Goal: Task Accomplishment & Management: Complete application form

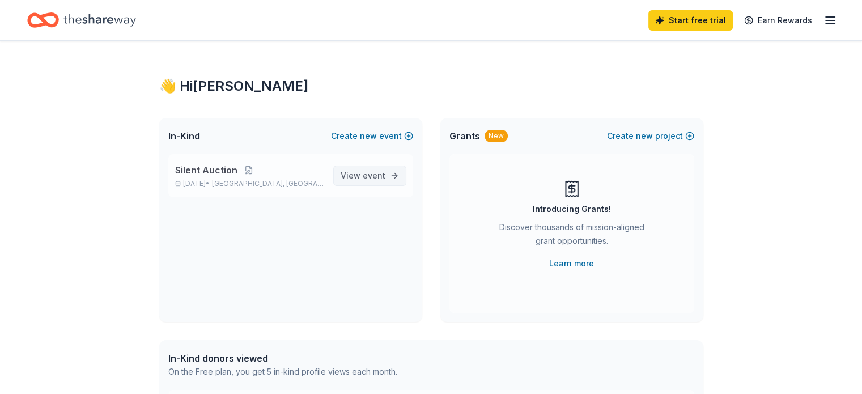
click at [383, 171] on span "event" at bounding box center [374, 176] width 23 height 10
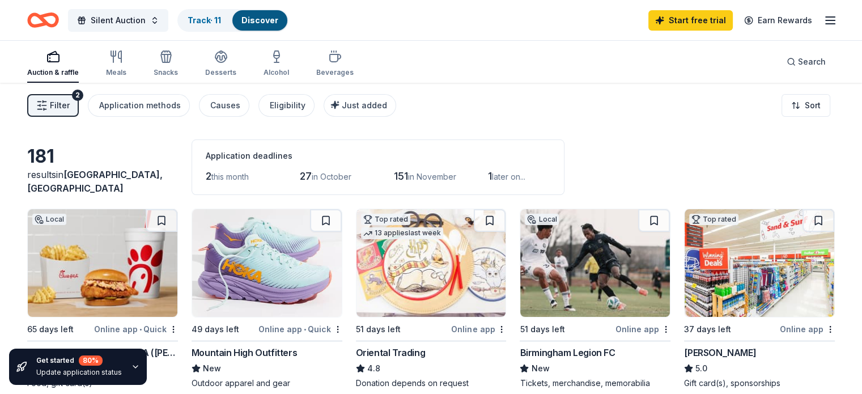
click at [77, 63] on div "Auction & raffle" at bounding box center [53, 63] width 52 height 27
click at [142, 15] on span "Silent Auction" at bounding box center [118, 21] width 55 height 14
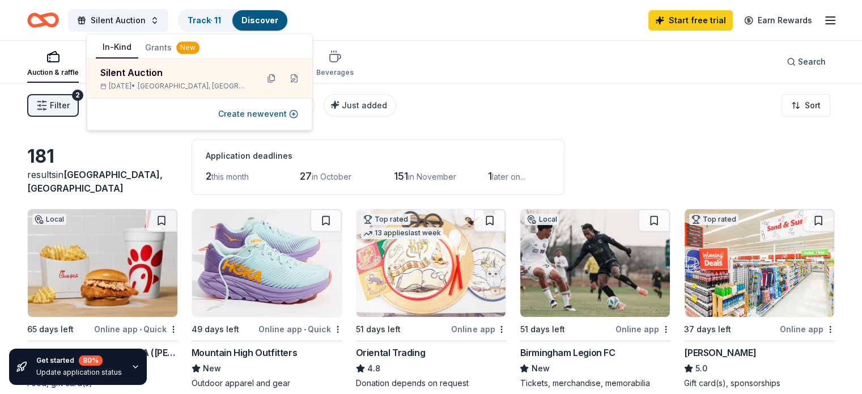
click at [46, 16] on icon "Home" at bounding box center [38, 19] width 18 height 11
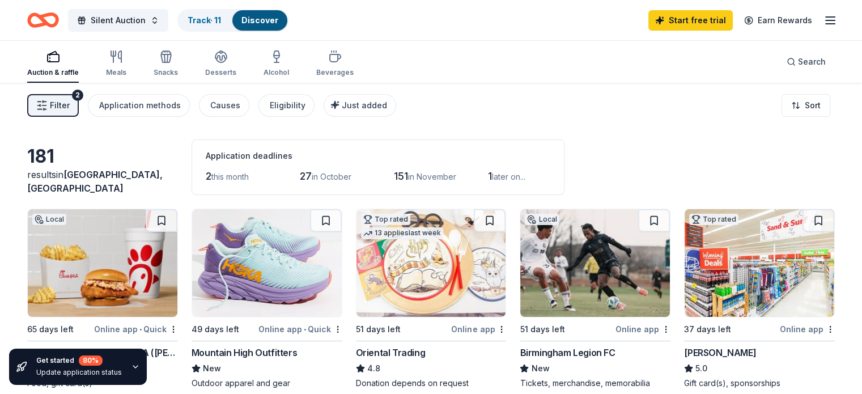
click at [272, 20] on link "Discover" at bounding box center [259, 20] width 37 height 10
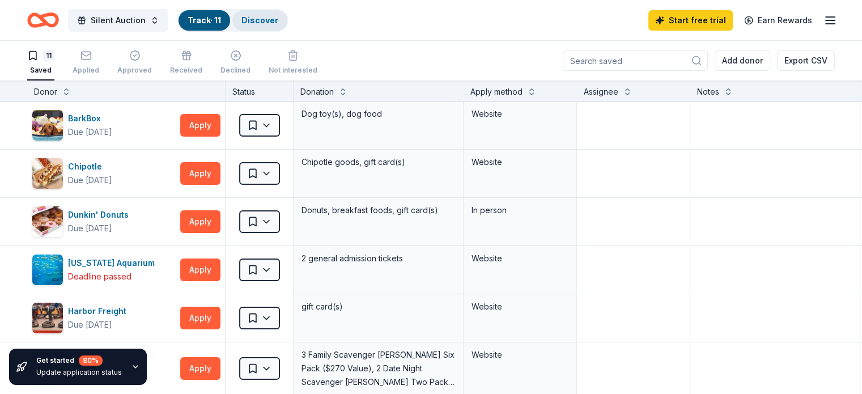
click at [268, 27] on div "Discover" at bounding box center [259, 20] width 55 height 20
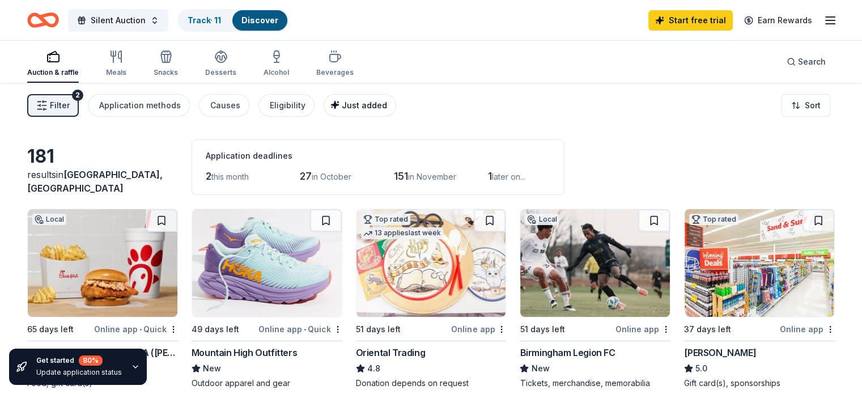
click at [365, 109] on span "Just added" at bounding box center [364, 105] width 45 height 10
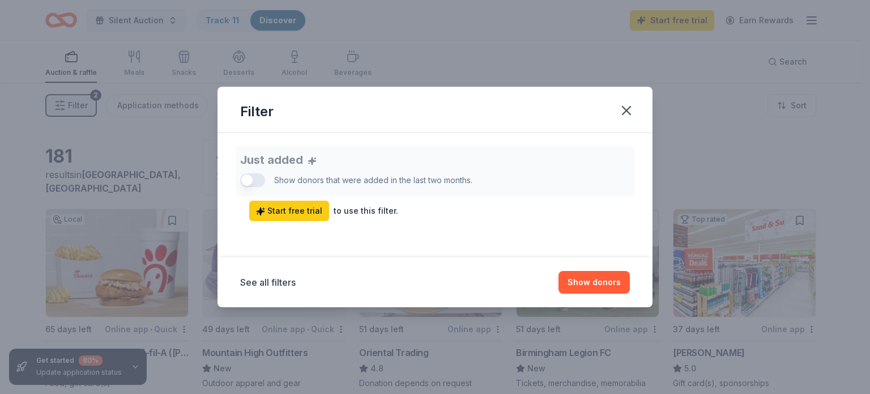
click at [262, 178] on div "Just added Show donors that were added in the last two months. Start free trial…" at bounding box center [435, 183] width 390 height 75
click at [631, 110] on icon "button" at bounding box center [627, 111] width 16 height 16
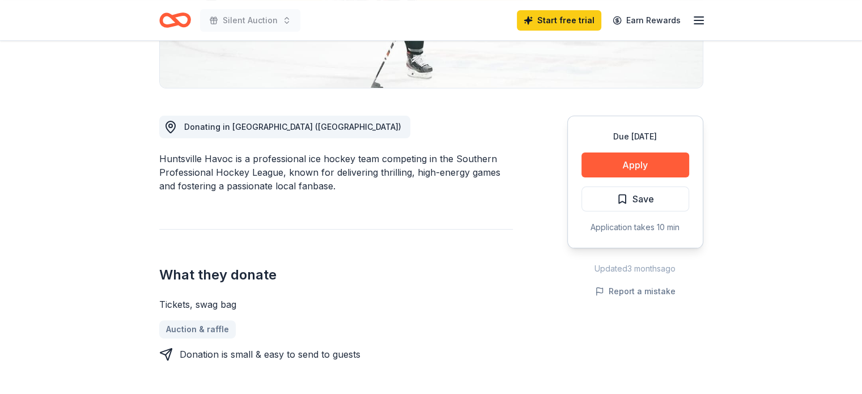
scroll to position [254, 0]
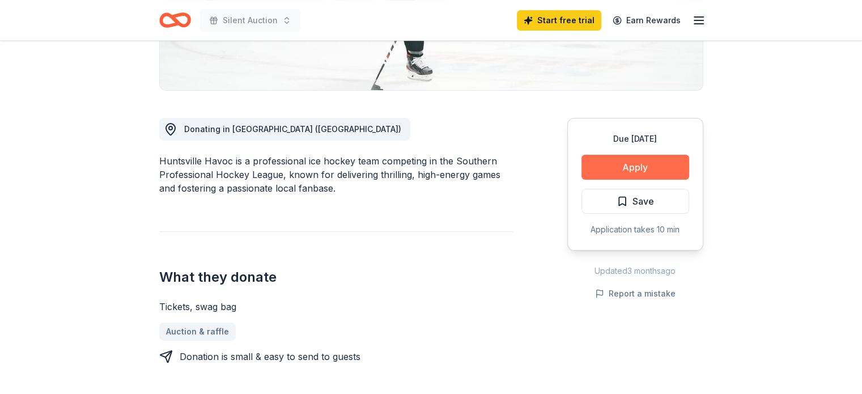
click at [653, 176] on button "Apply" at bounding box center [635, 167] width 108 height 25
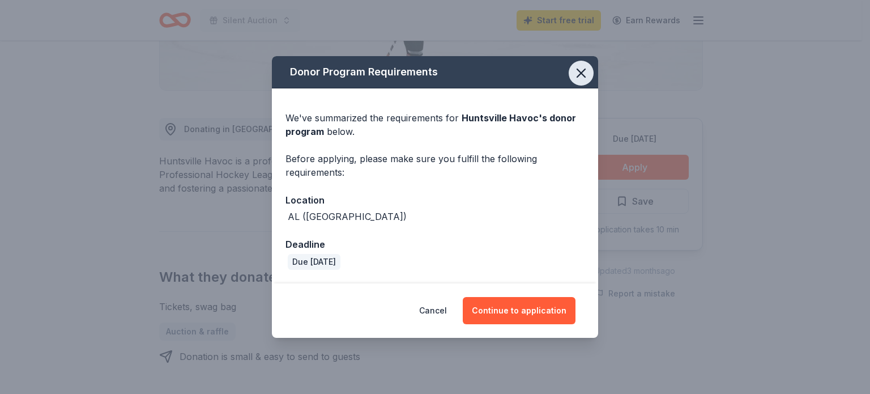
click at [585, 69] on icon "button" at bounding box center [581, 73] width 8 height 8
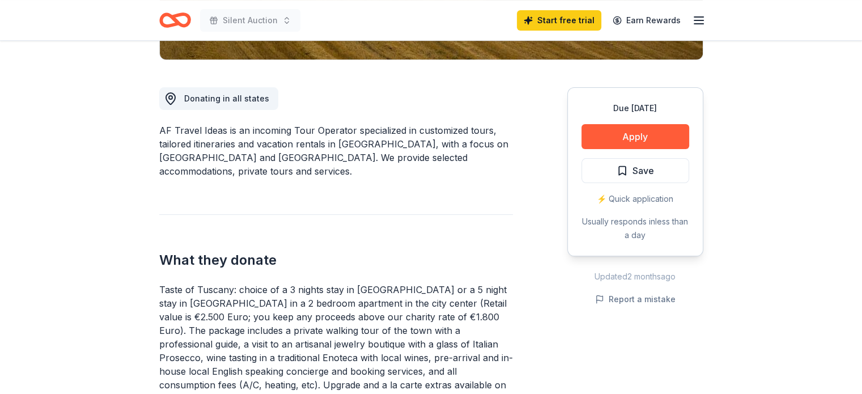
scroll to position [286, 0]
